Goal: Task Accomplishment & Management: Use online tool/utility

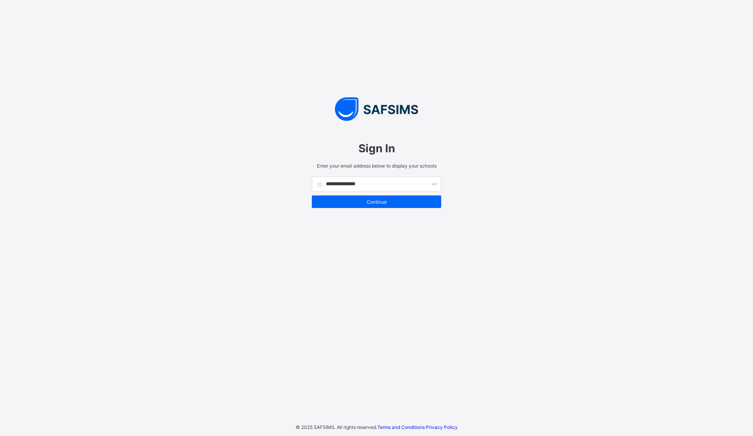
type input "**********"
click at [414, 204] on span "Continue" at bounding box center [377, 202] width 118 height 6
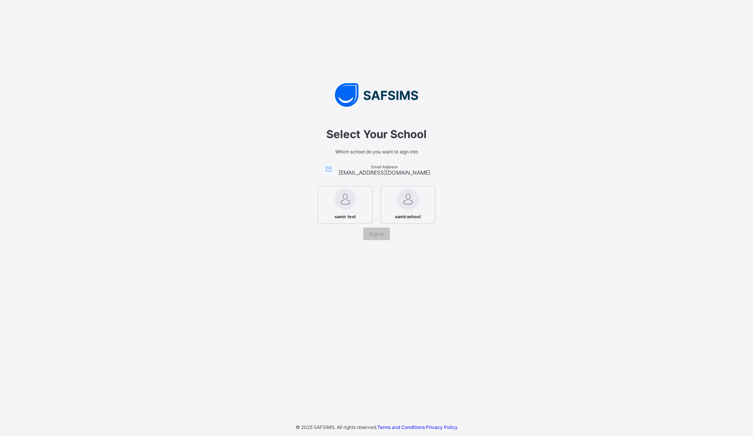
click at [389, 202] on div "samirachool" at bounding box center [407, 205] width 55 height 38
click at [376, 231] on span "Sign In" at bounding box center [376, 234] width 15 height 6
